Goal: Task Accomplishment & Management: Complete application form

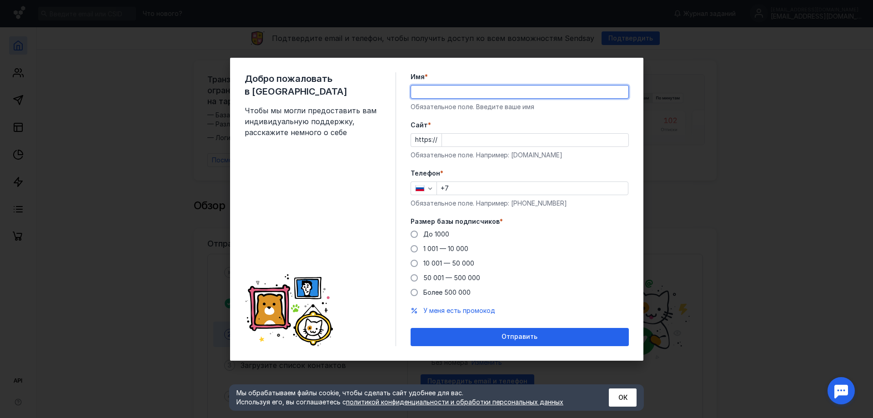
type input "[PERSON_NAME]"
click at [462, 135] on input "Cайт *" at bounding box center [535, 140] width 186 height 13
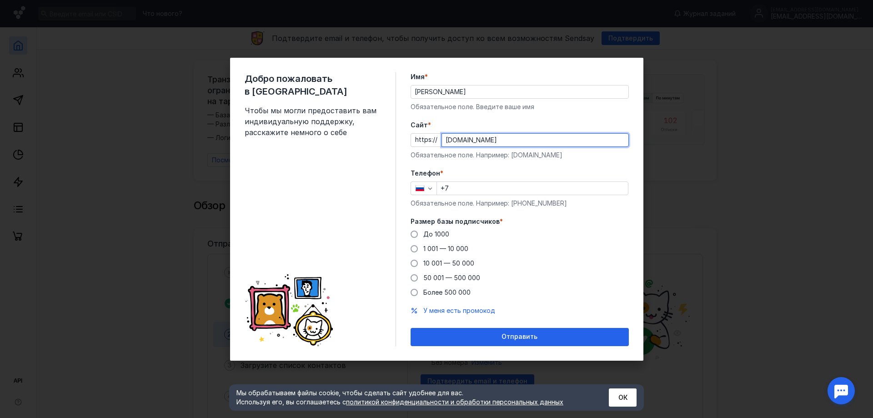
type input "[DOMAIN_NAME]"
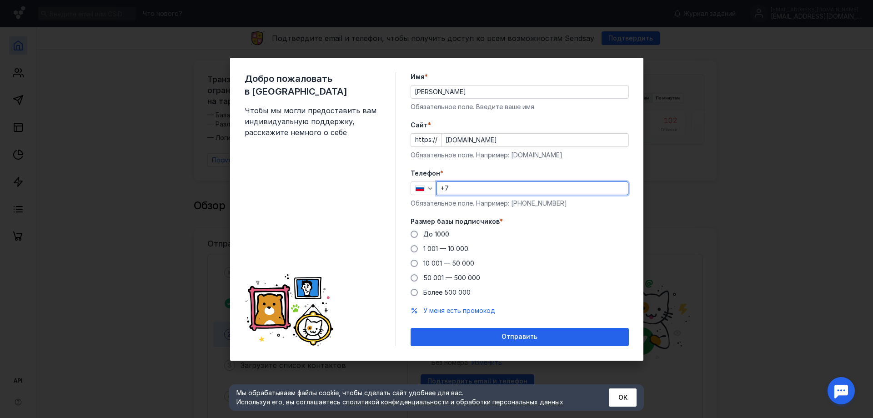
click at [475, 190] on input "+7" at bounding box center [532, 188] width 191 height 13
type input "[PHONE_NUMBER]"
click at [411, 231] on span at bounding box center [413, 233] width 7 height 7
click at [0, 0] on input "До 1000" at bounding box center [0, 0] width 0 height 0
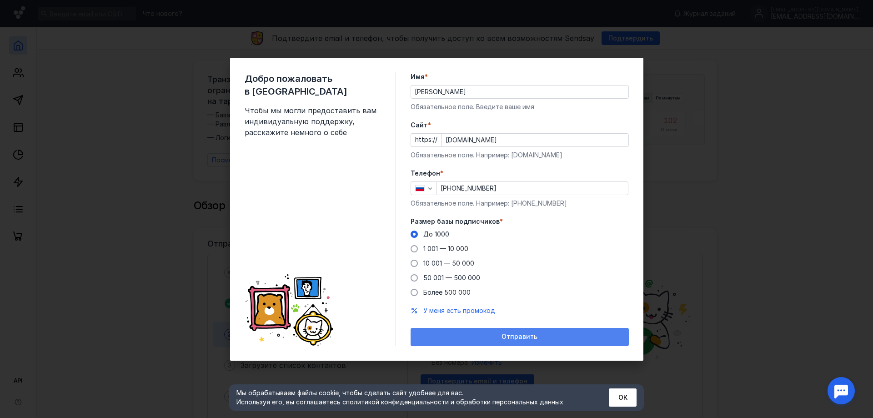
click at [523, 340] on span "Отправить" at bounding box center [519, 337] width 36 height 8
